Goal: Task Accomplishment & Management: Complete application form

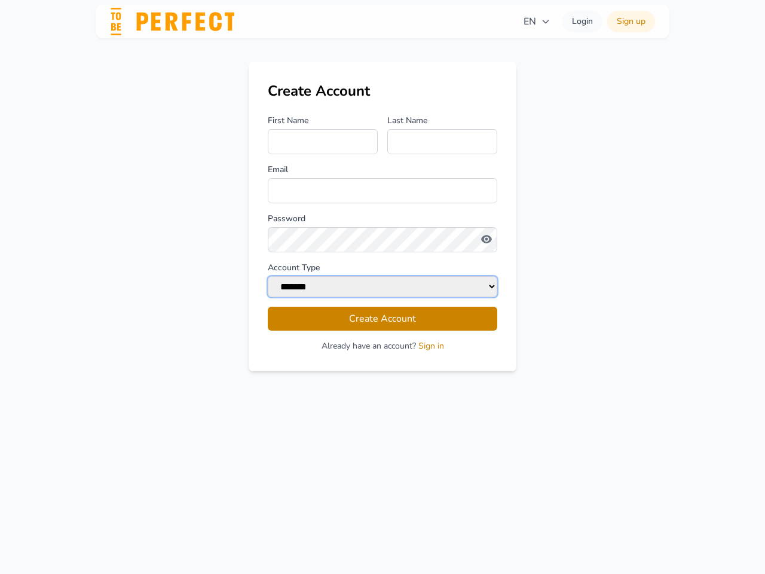
click at [383, 287] on select "******* ******" at bounding box center [383, 286] width 230 height 21
click at [537, 22] on span "EN" at bounding box center [537, 21] width 27 height 14
